Goal: Task Accomplishment & Management: Manage account settings

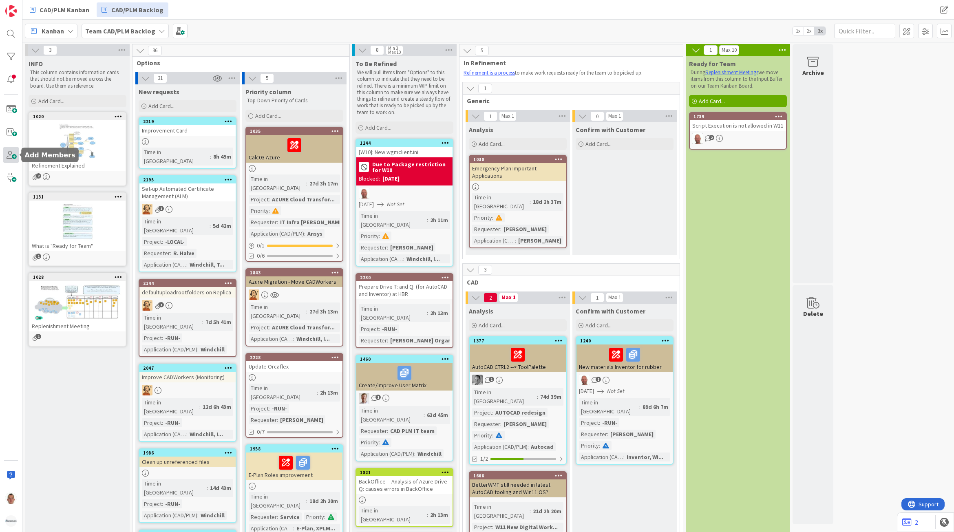
click at [11, 157] on span at bounding box center [11, 155] width 16 height 16
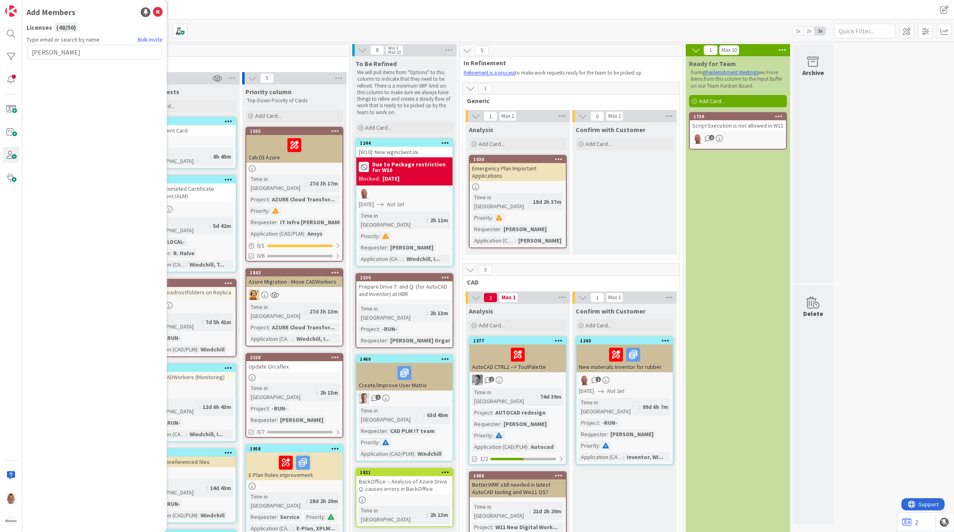
click at [47, 50] on input "[PERSON_NAME]" at bounding box center [94, 52] width 134 height 15
click at [47, 52] on input "[PERSON_NAME]" at bounding box center [94, 52] width 134 height 15
paste input "[EMAIL_ADDRESS][PERSON_NAME][DOMAIN_NAME]"
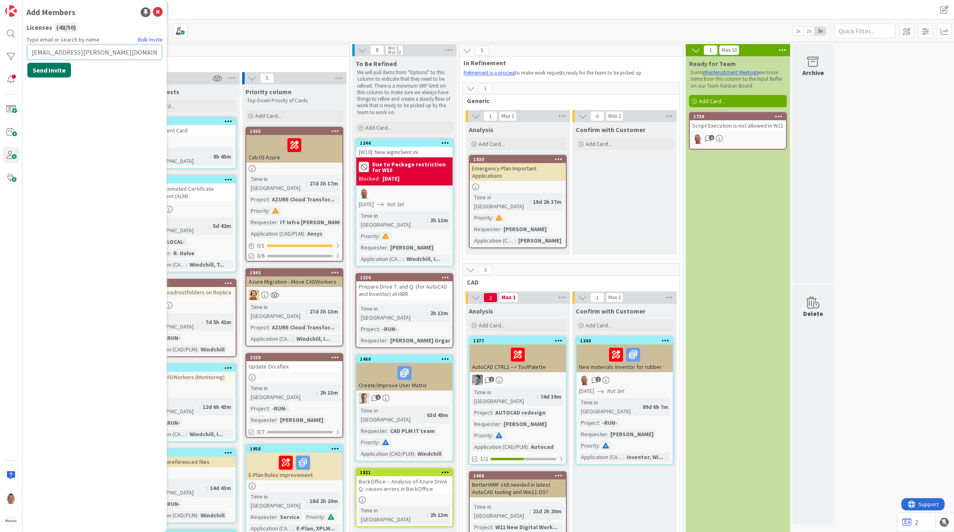
type input "[EMAIL_ADDRESS][PERSON_NAME][DOMAIN_NAME]"
click at [44, 70] on button "Send Invite" at bounding box center [49, 70] width 44 height 15
click at [37, 117] on span at bounding box center [36, 115] width 10 height 10
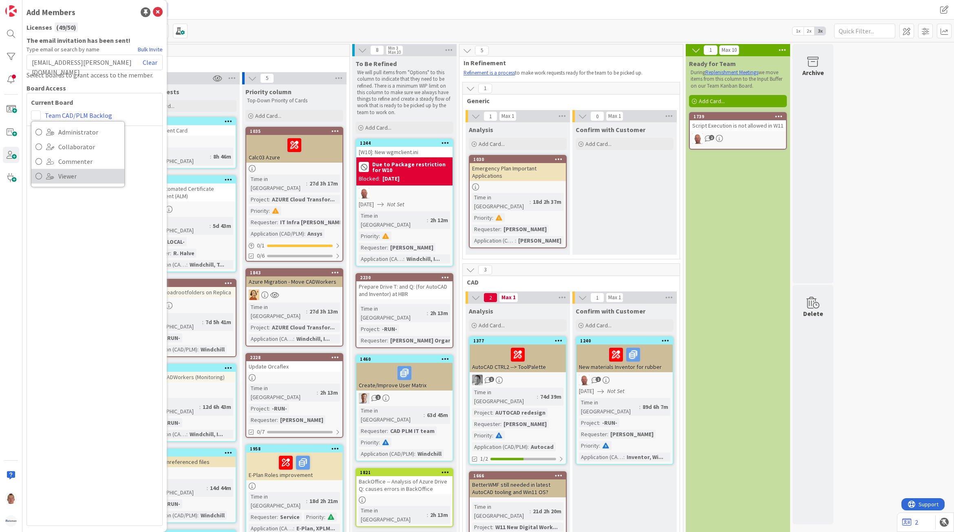
click at [83, 172] on span "Viewer" at bounding box center [89, 176] width 62 height 12
click at [33, 135] on span at bounding box center [36, 136] width 10 height 10
click at [70, 194] on span "Viewer" at bounding box center [89, 197] width 62 height 12
click at [9, 520] on img at bounding box center [10, 520] width 11 height 11
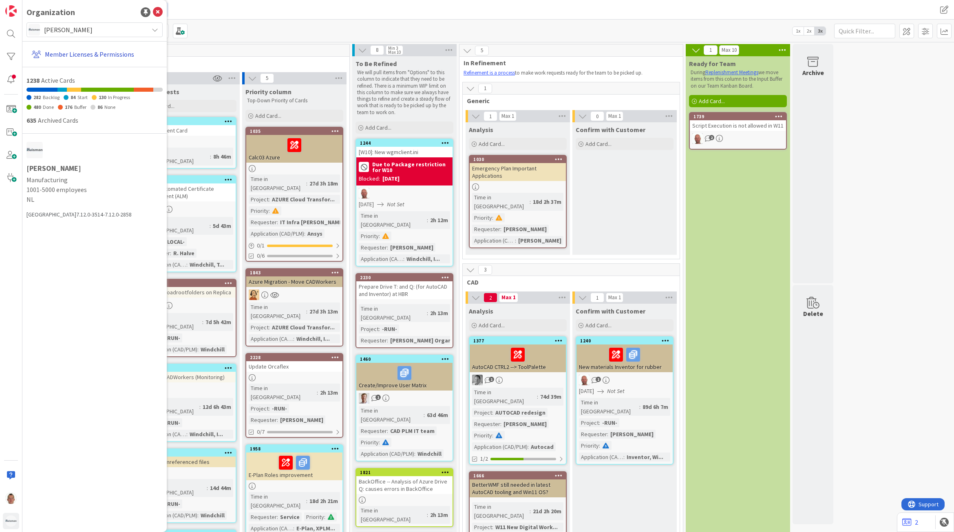
click at [86, 56] on link "Member Licenses & Permissions" at bounding box center [96, 54] width 134 height 15
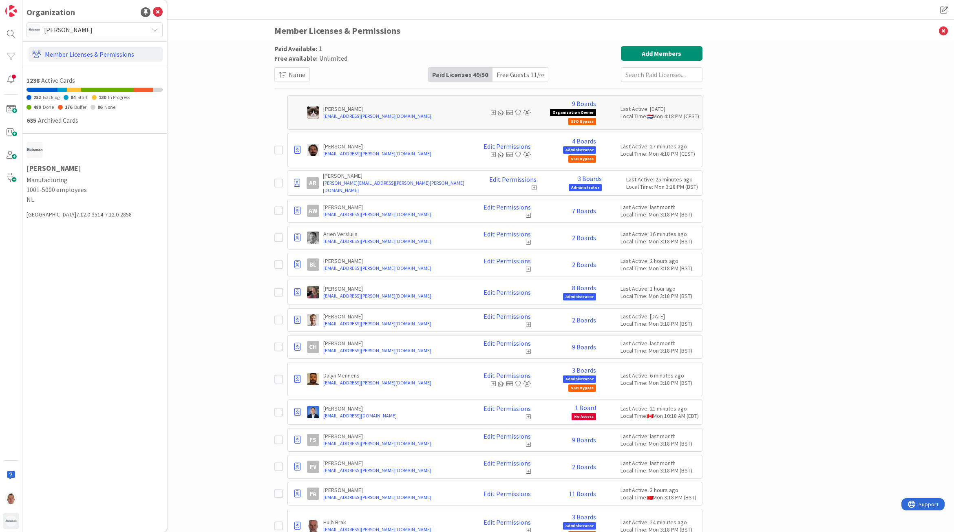
type input "[EMAIL_ADDRESS][PERSON_NAME][DOMAIN_NAME]"
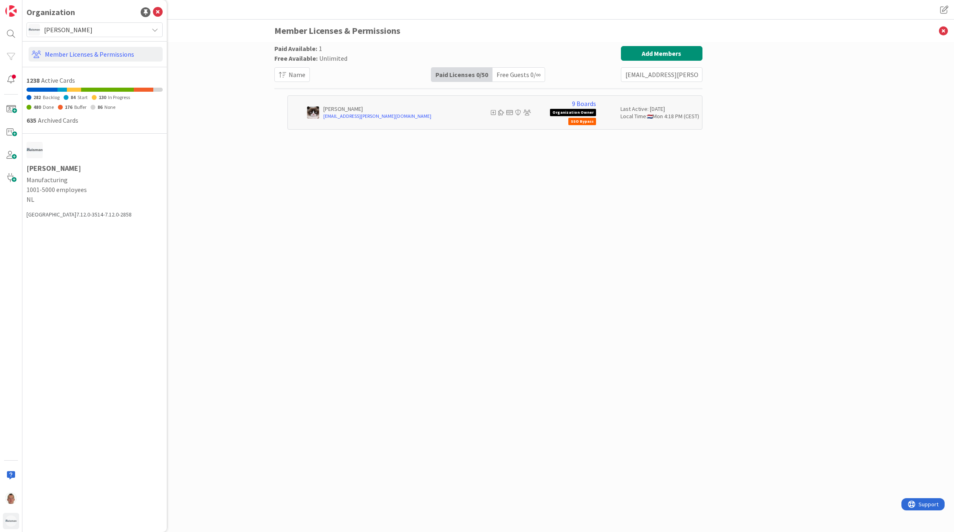
drag, startPoint x: 697, startPoint y: 75, endPoint x: 592, endPoint y: 76, distance: 105.1
click at [592, 76] on div "Paid Available: 1 Free Available: Unlimited Name Paid Licenses 0 / 50 Free Gues…" at bounding box center [488, 64] width 428 height 36
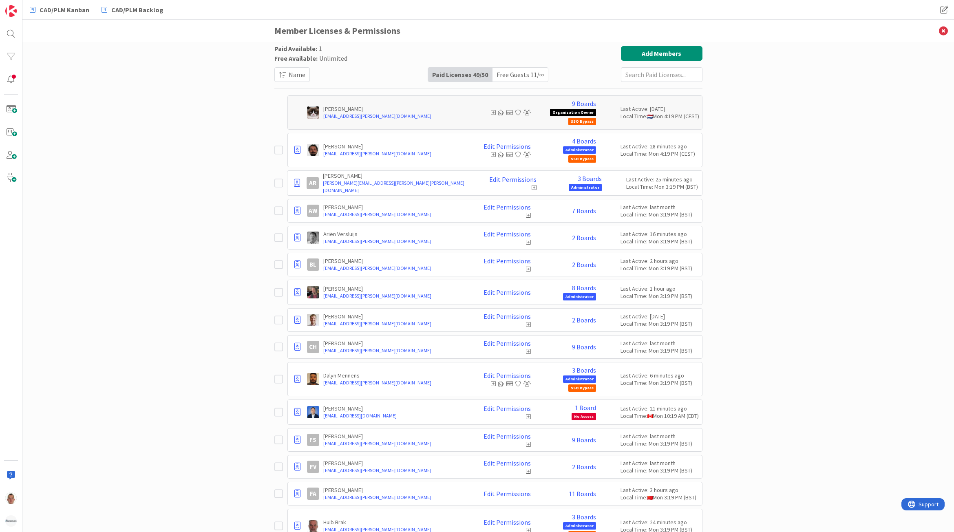
click at [472, 74] on div "Paid Licenses 49 / 50" at bounding box center [460, 75] width 64 height 14
click at [642, 73] on input "text" at bounding box center [662, 74] width 82 height 15
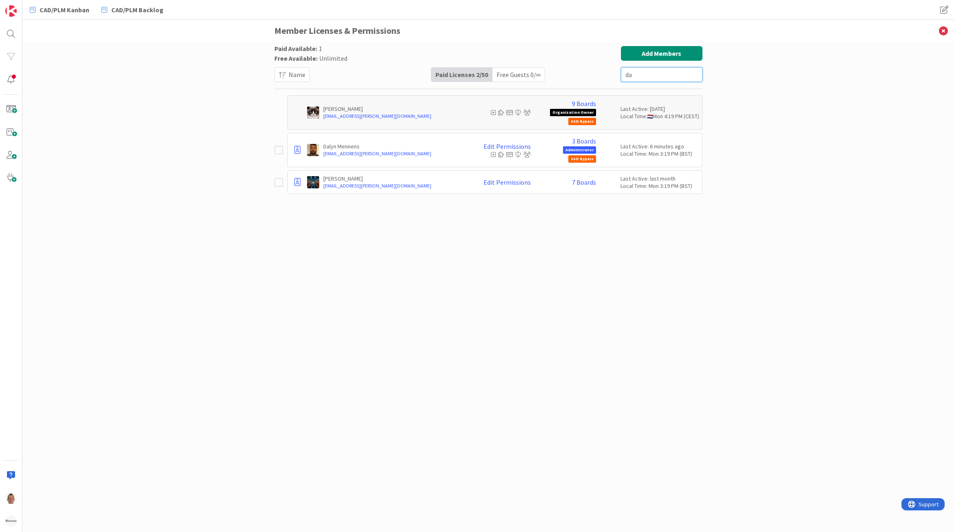
type input "d"
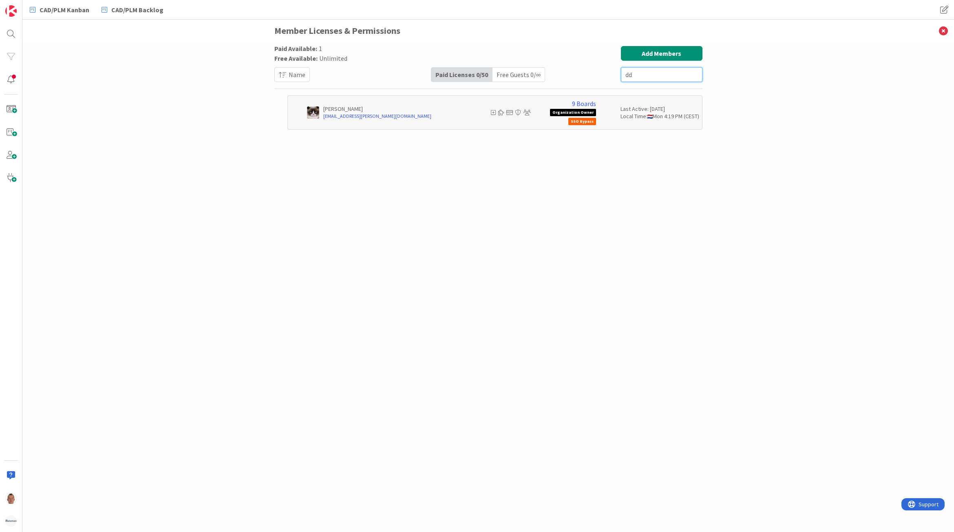
type input "d"
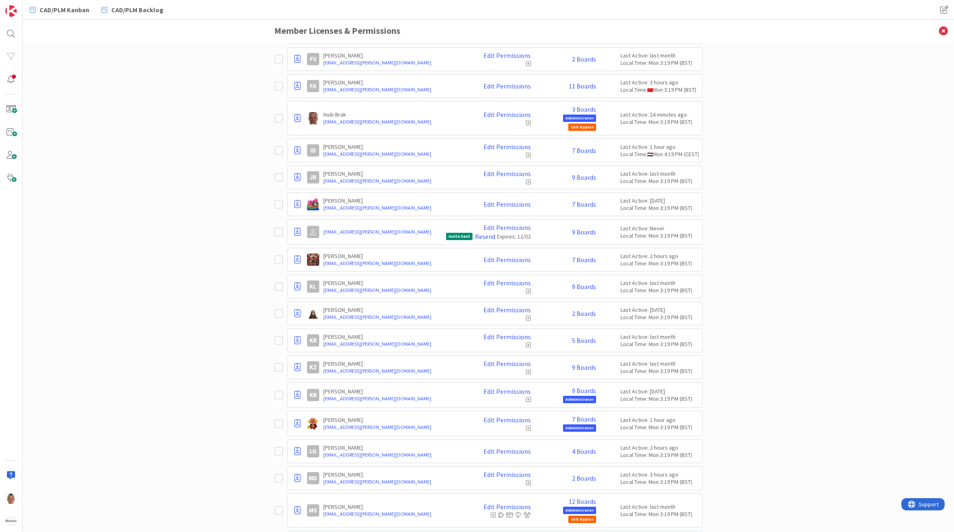
scroll to position [991, 0]
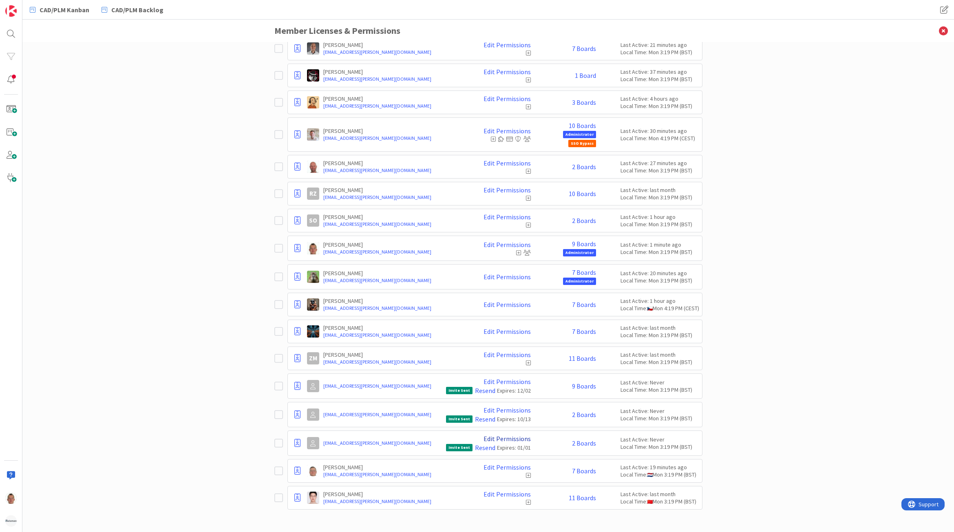
click at [485, 438] on link "Edit Permissions" at bounding box center [506, 438] width 47 height 7
click at [447, 441] on div "Edit Permissions Permissions Add Boards Plan & Billing Advanced Features Securi…" at bounding box center [488, 443] width 85 height 16
click at [294, 441] on icon at bounding box center [297, 443] width 6 height 8
click at [326, 466] on span "Demote to Free Guest" at bounding box center [337, 468] width 62 height 12
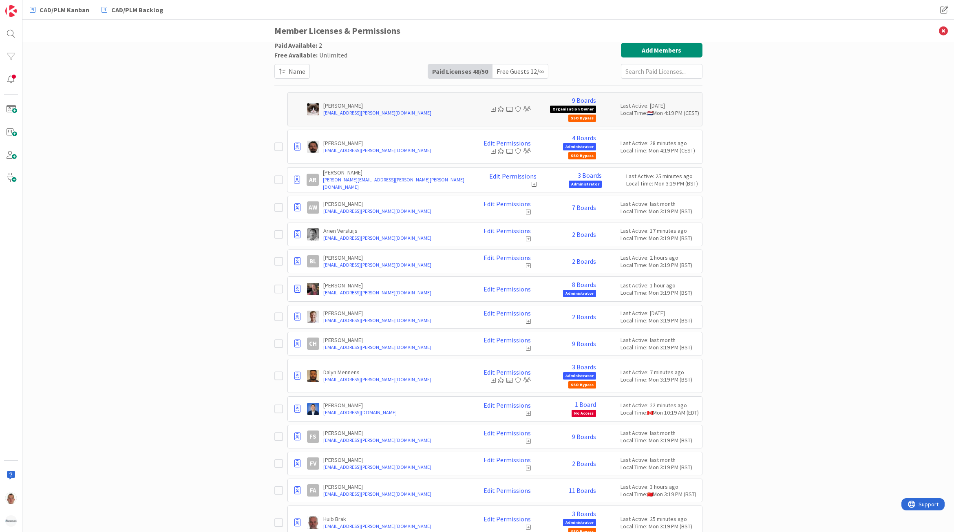
scroll to position [0, 0]
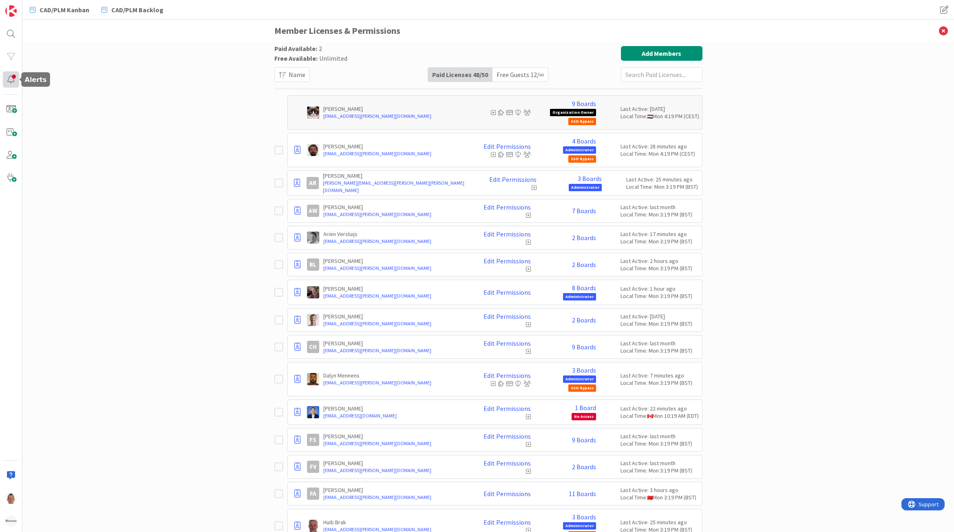
click at [11, 78] on div at bounding box center [11, 79] width 16 height 16
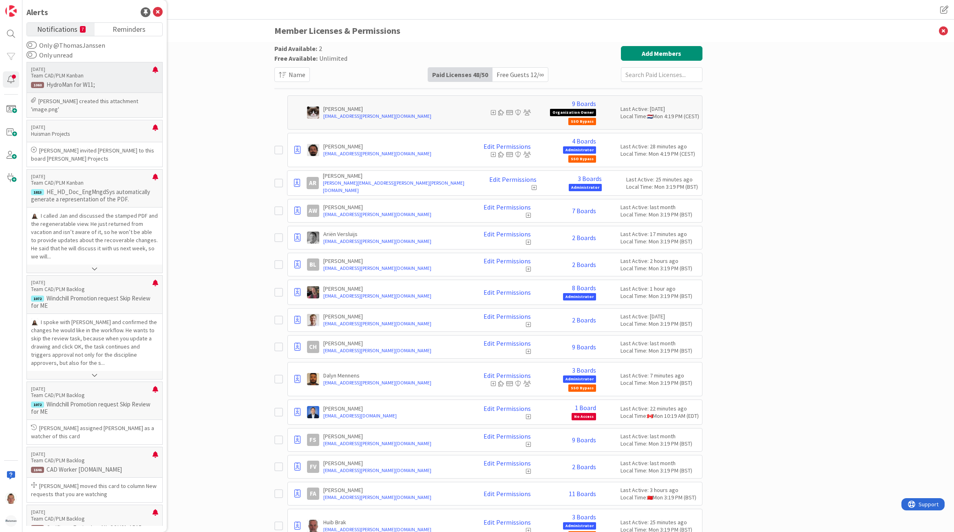
click at [100, 85] on p "HydroMan for W11;" at bounding box center [94, 84] width 127 height 7
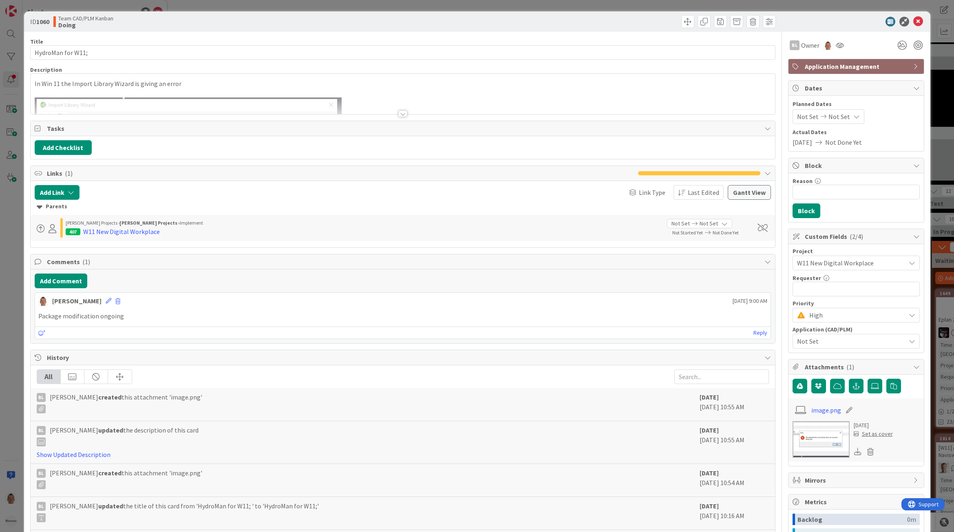
click at [198, 84] on p "In Win 11 the Import Library Wizard is giving an error" at bounding box center [403, 83] width 736 height 9
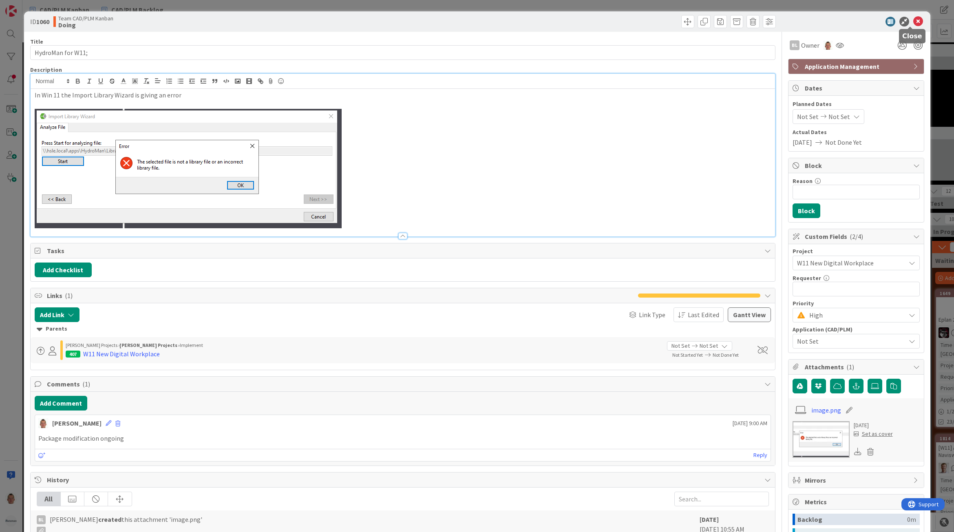
click at [913, 20] on icon at bounding box center [918, 22] width 10 height 10
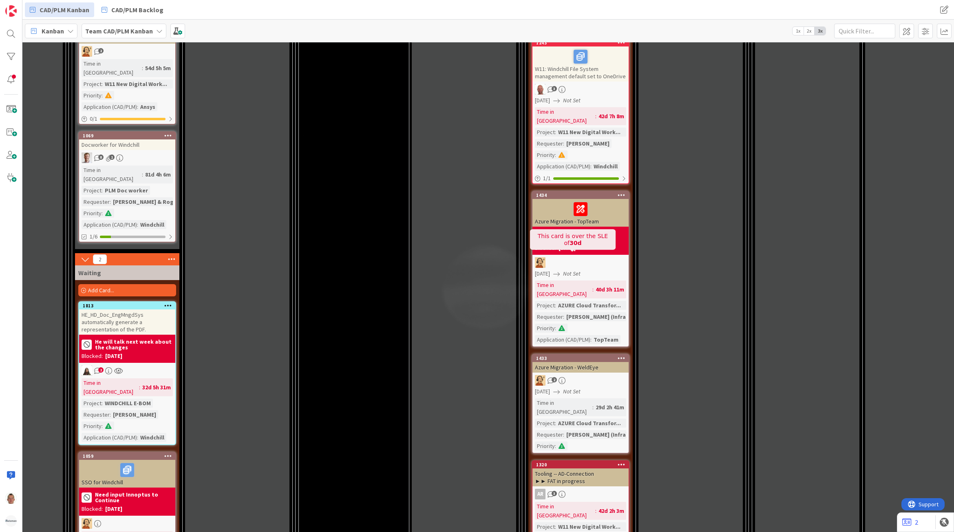
scroll to position [509, 404]
click at [907, 31] on span at bounding box center [906, 31] width 15 height 15
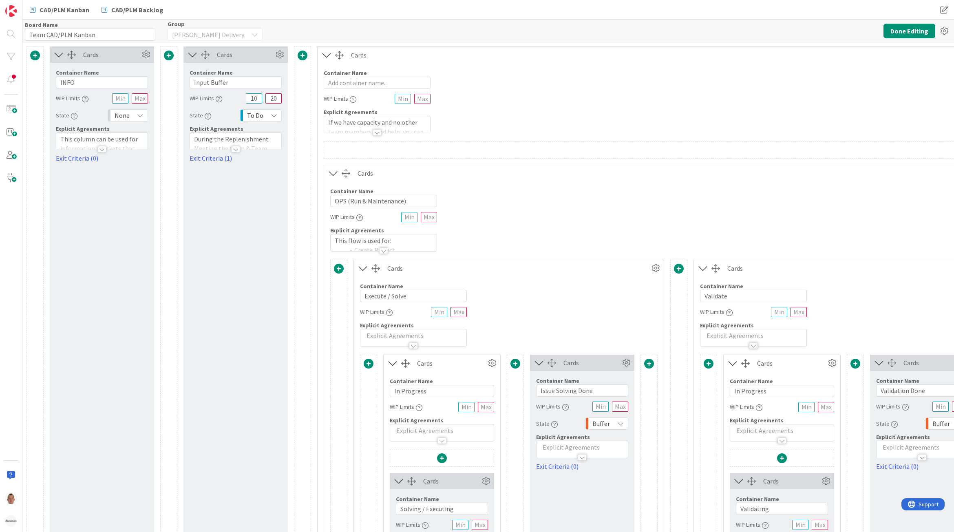
type input "Team CAD/PLM Kanban"
click at [629, 362] on icon at bounding box center [626, 363] width 12 height 12
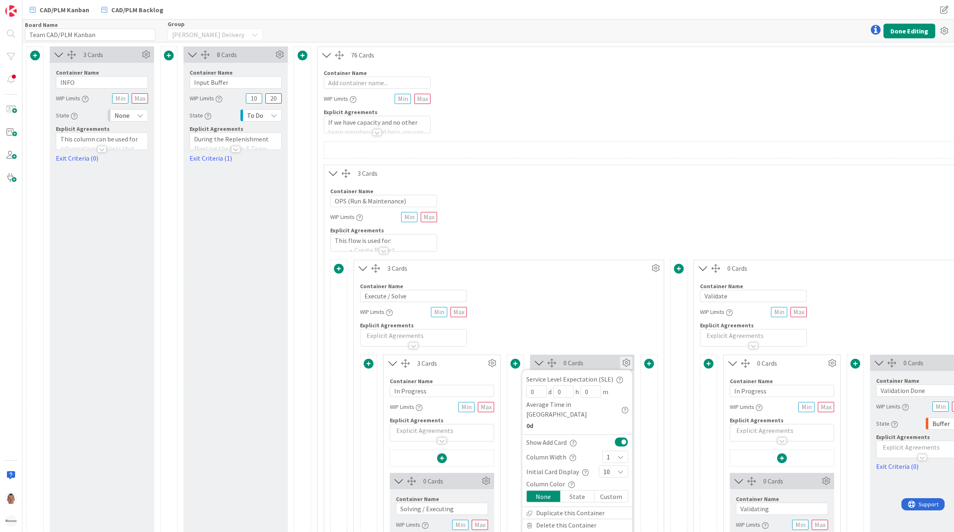
scroll to position [458, 0]
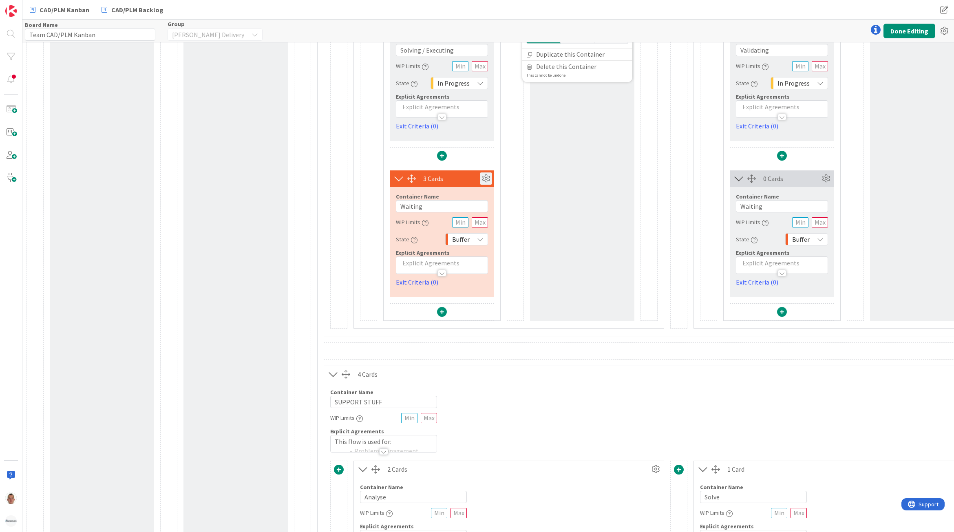
click at [486, 181] on icon at bounding box center [486, 178] width 12 height 12
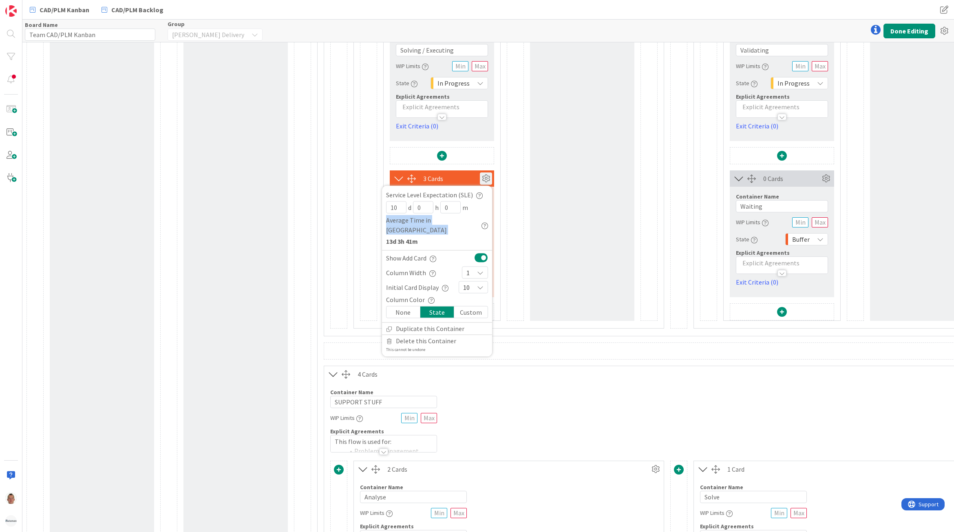
drag, startPoint x: 388, startPoint y: 222, endPoint x: 461, endPoint y: 223, distance: 73.8
click at [461, 223] on div "Average Time in [GEOGRAPHIC_DATA]" at bounding box center [437, 225] width 102 height 20
drag, startPoint x: 461, startPoint y: 223, endPoint x: 418, endPoint y: 233, distance: 44.7
click at [418, 236] on b "13d 3h 41m" at bounding box center [437, 241] width 102 height 10
drag, startPoint x: 386, startPoint y: 233, endPoint x: 421, endPoint y: 231, distance: 35.1
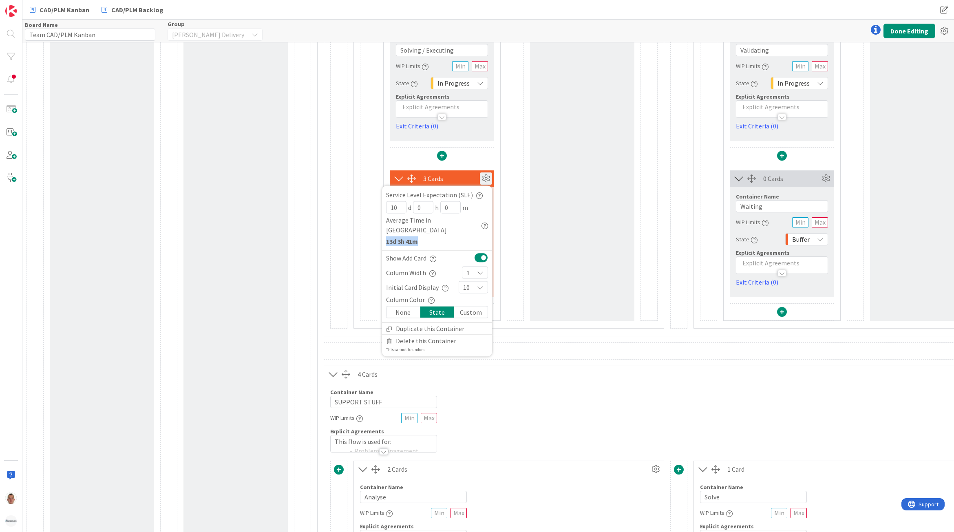
click at [421, 236] on b "13d 3h 41m" at bounding box center [437, 241] width 102 height 10
drag, startPoint x: 421, startPoint y: 231, endPoint x: 398, endPoint y: 234, distance: 23.5
click at [398, 236] on b "13d 3h 41m" at bounding box center [437, 241] width 102 height 10
drag, startPoint x: 387, startPoint y: 233, endPoint x: 421, endPoint y: 234, distance: 33.8
click at [421, 236] on b "13d 3h 41m" at bounding box center [437, 241] width 102 height 10
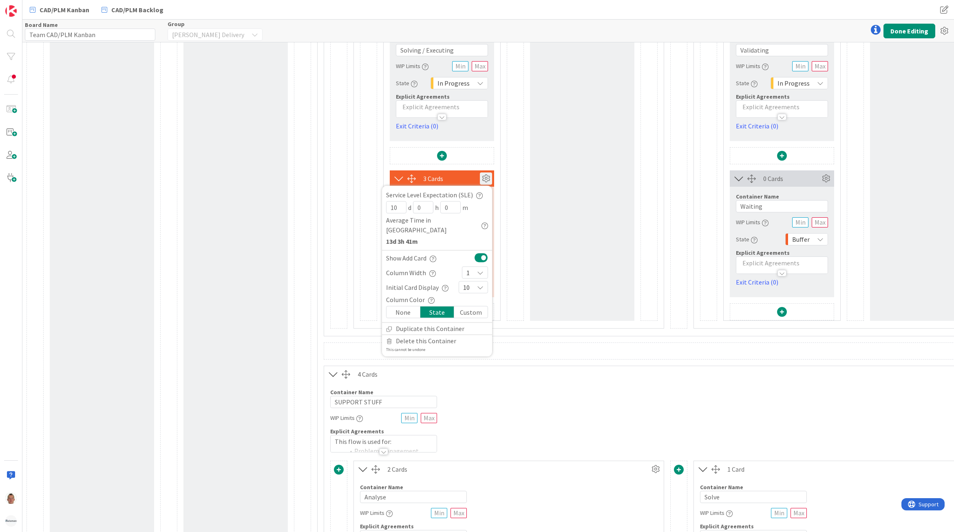
click at [477, 284] on icon at bounding box center [480, 287] width 7 height 7
click at [479, 284] on icon at bounding box center [480, 287] width 7 height 7
click at [908, 29] on button "Done Editing" at bounding box center [909, 31] width 52 height 15
